Goal: Transaction & Acquisition: Purchase product/service

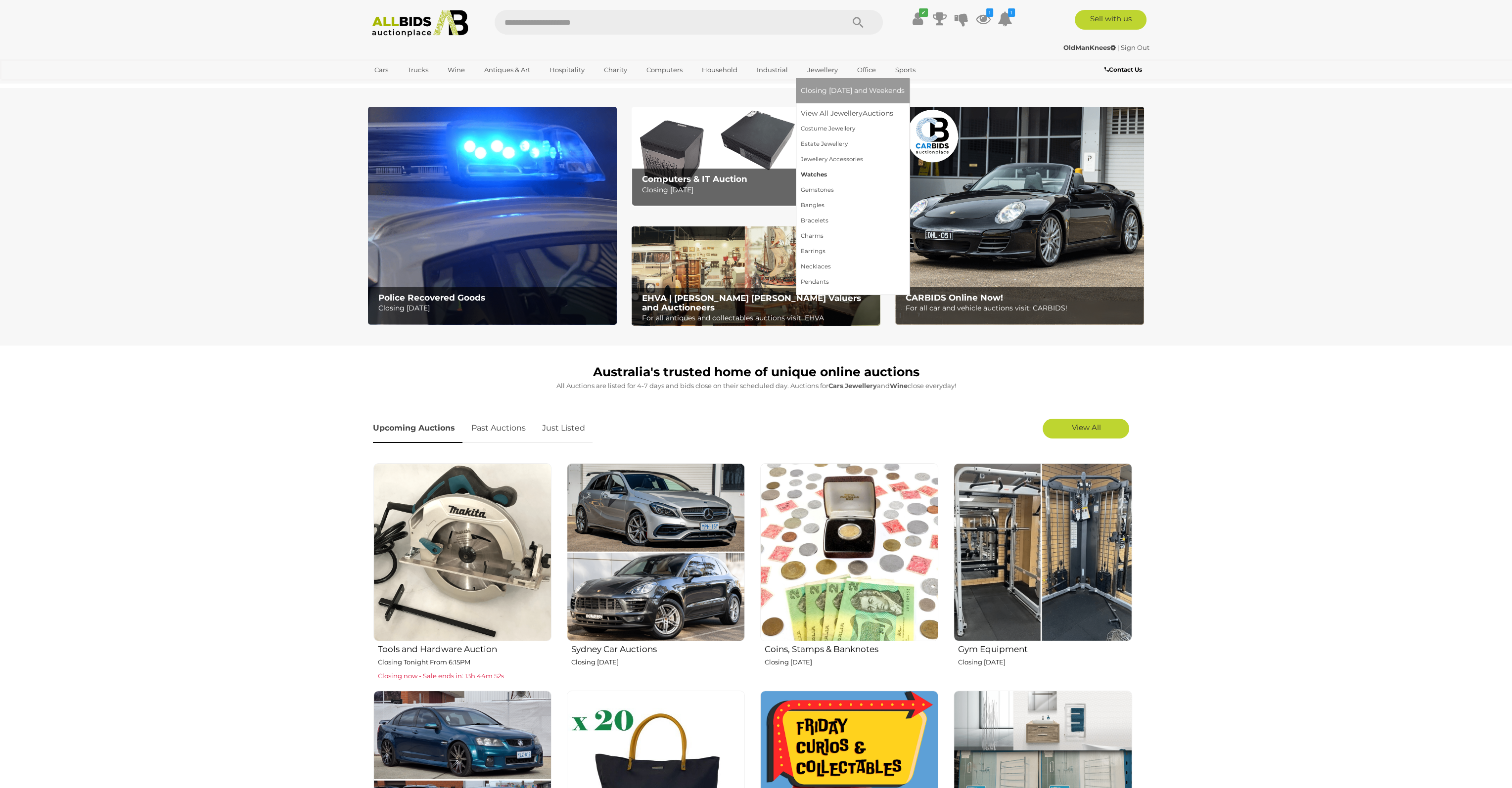
click at [814, 177] on link "Watches" at bounding box center [851, 175] width 103 height 15
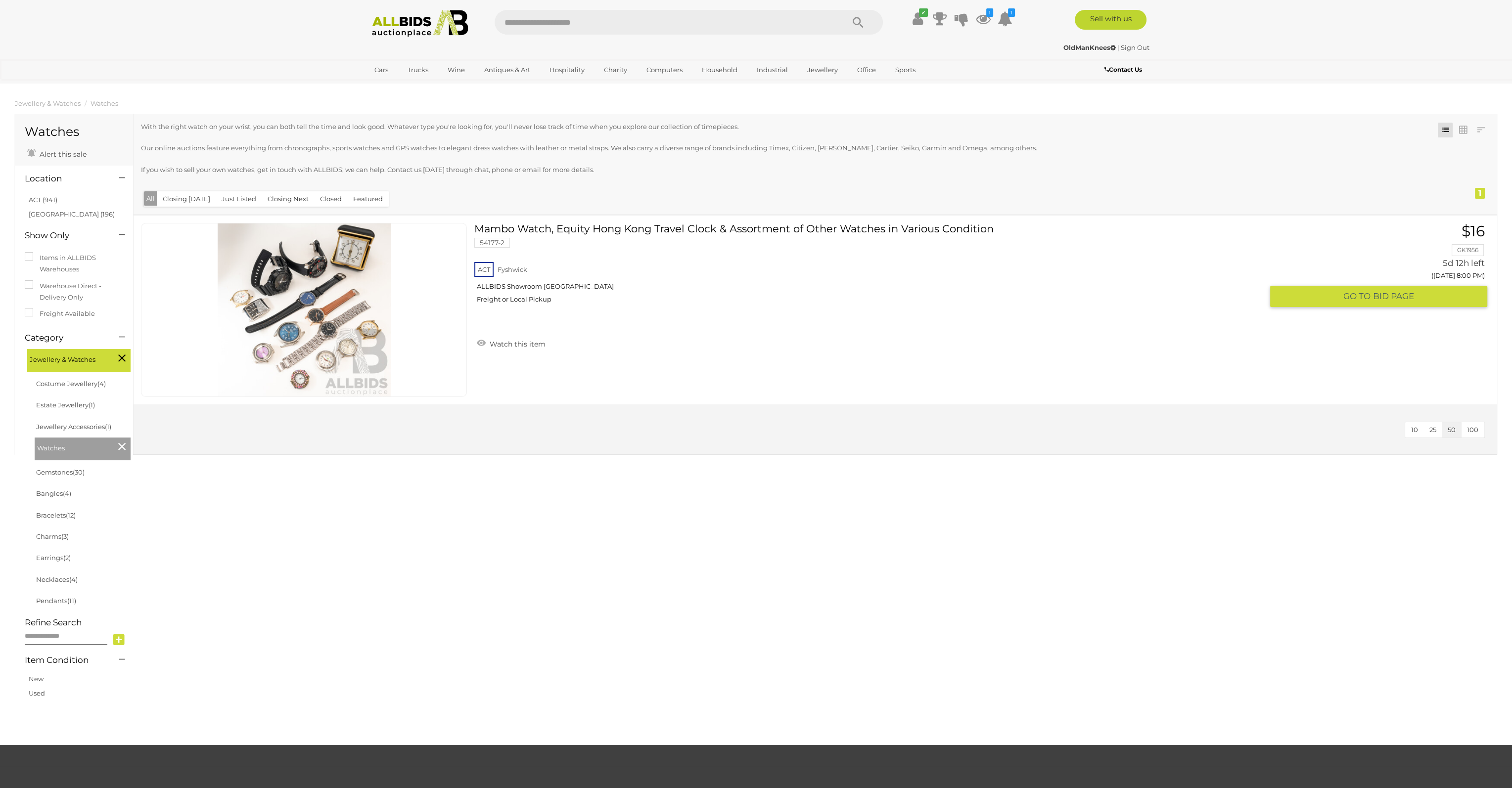
click at [547, 229] on link "Mambo Watch, Equity Hong Kong Travel Clock & Assortment of Other Watches in Var…" at bounding box center [871, 267] width 780 height 88
